Goal: Information Seeking & Learning: Learn about a topic

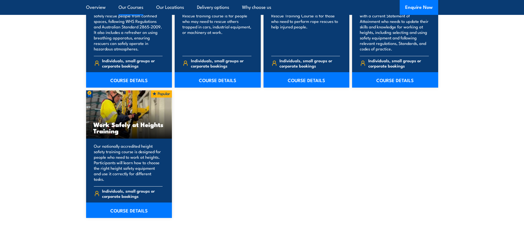
scroll to position [660, 0]
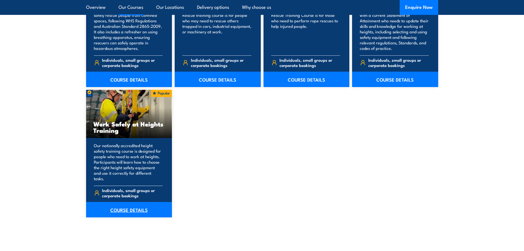
click at [127, 206] on link "COURSE DETAILS" at bounding box center [129, 209] width 86 height 15
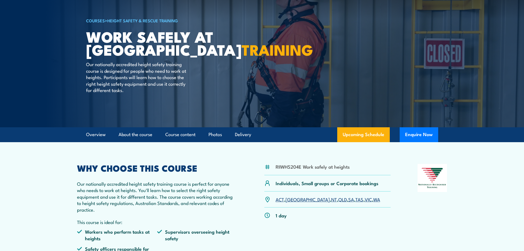
scroll to position [110, 0]
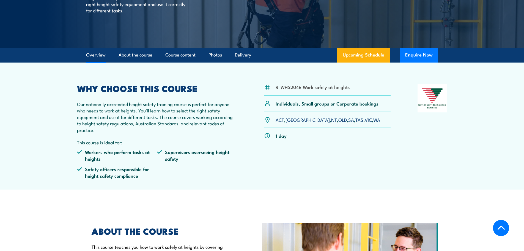
click at [373, 120] on link "WA" at bounding box center [376, 119] width 7 height 7
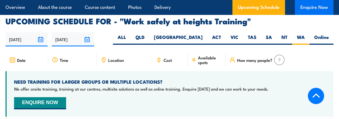
scroll to position [868, 0]
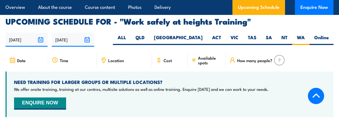
click at [194, 79] on h4 "NEED TRAINING FOR LARGER GROUPS OR MULTIPLE LOCATIONS?" at bounding box center [141, 82] width 254 height 6
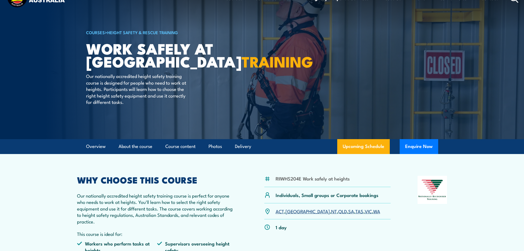
scroll to position [17, 0]
